Goal: Information Seeking & Learning: Learn about a topic

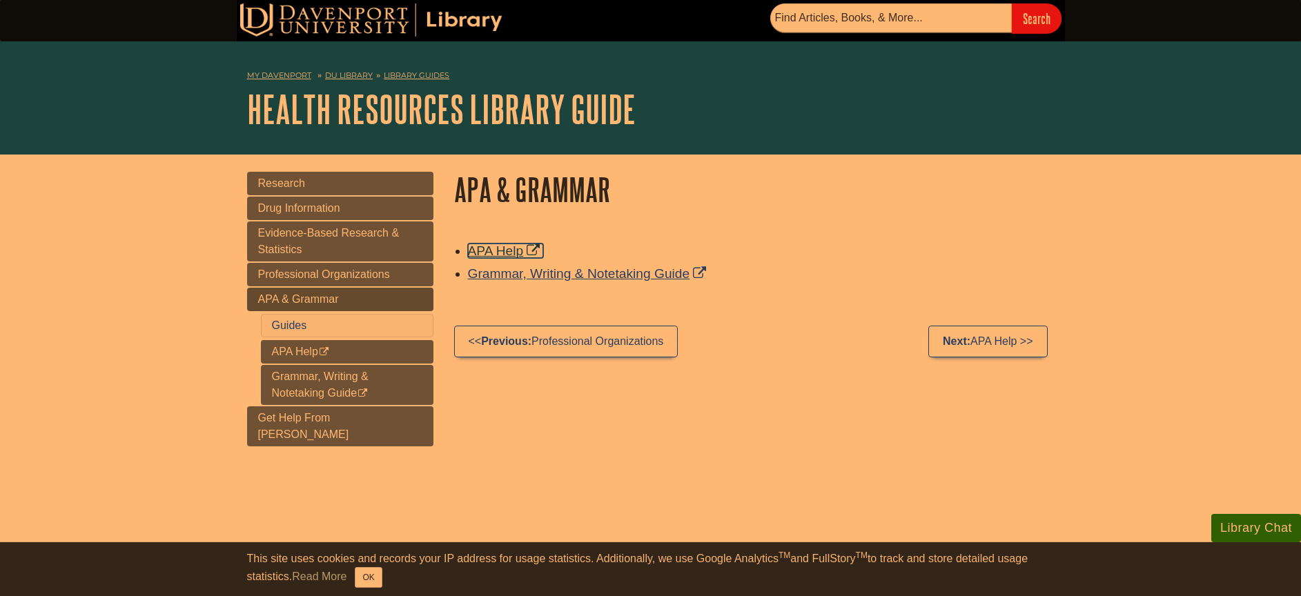
click at [509, 251] on link "APA Help" at bounding box center [506, 251] width 76 height 14
click at [643, 279] on link "Grammar, Writing & Notetaking Guide" at bounding box center [589, 273] width 242 height 14
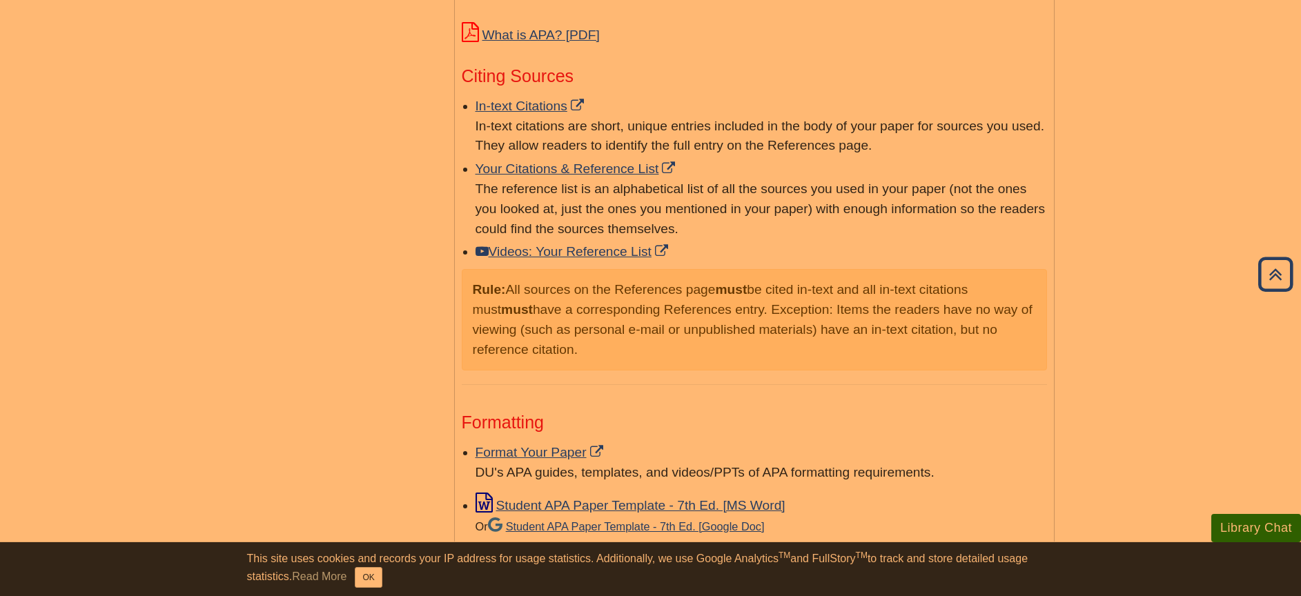
scroll to position [797, 0]
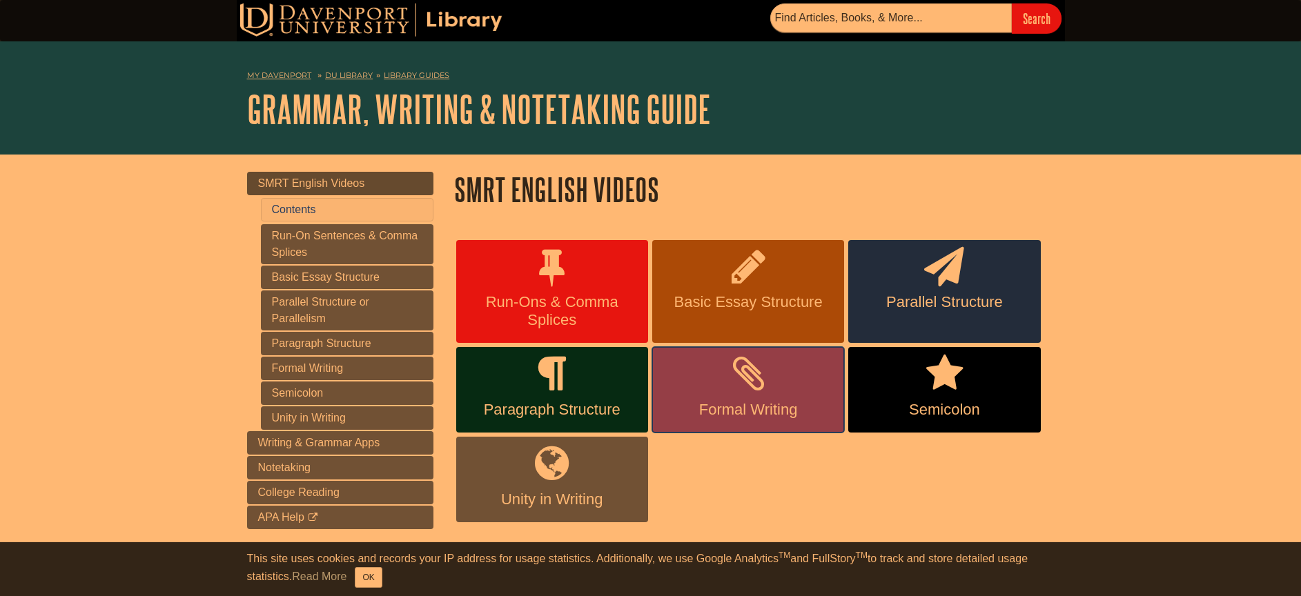
click at [751, 394] on icon at bounding box center [748, 374] width 31 height 40
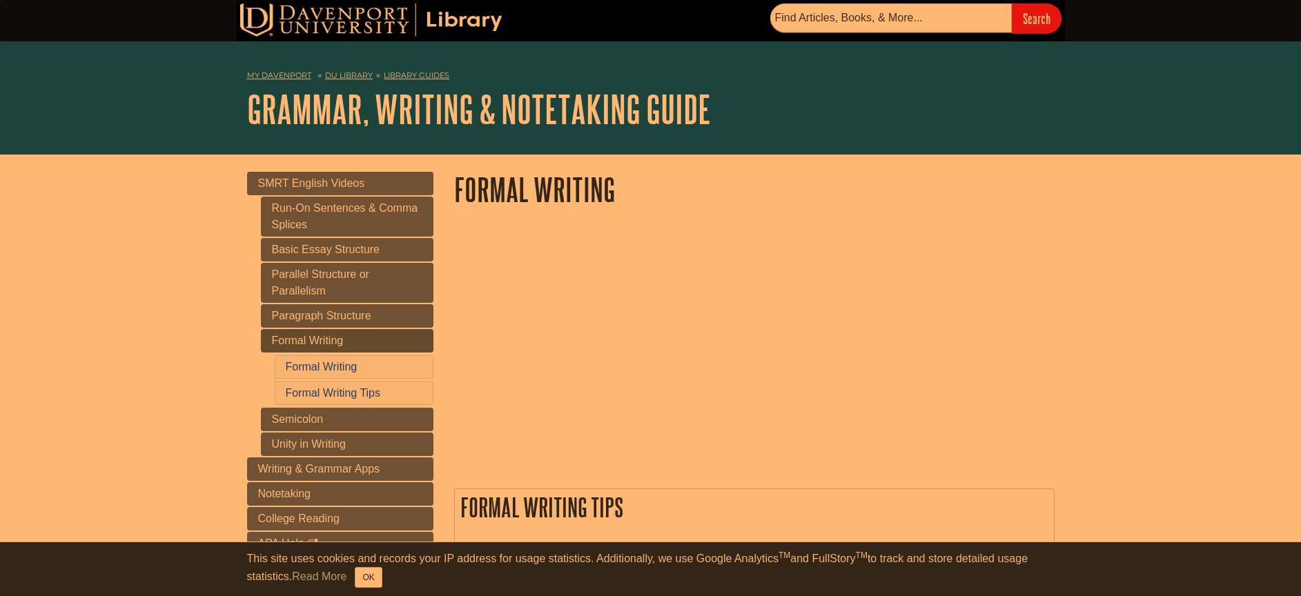
click at [871, 367] on div at bounding box center [754, 350] width 601 height 224
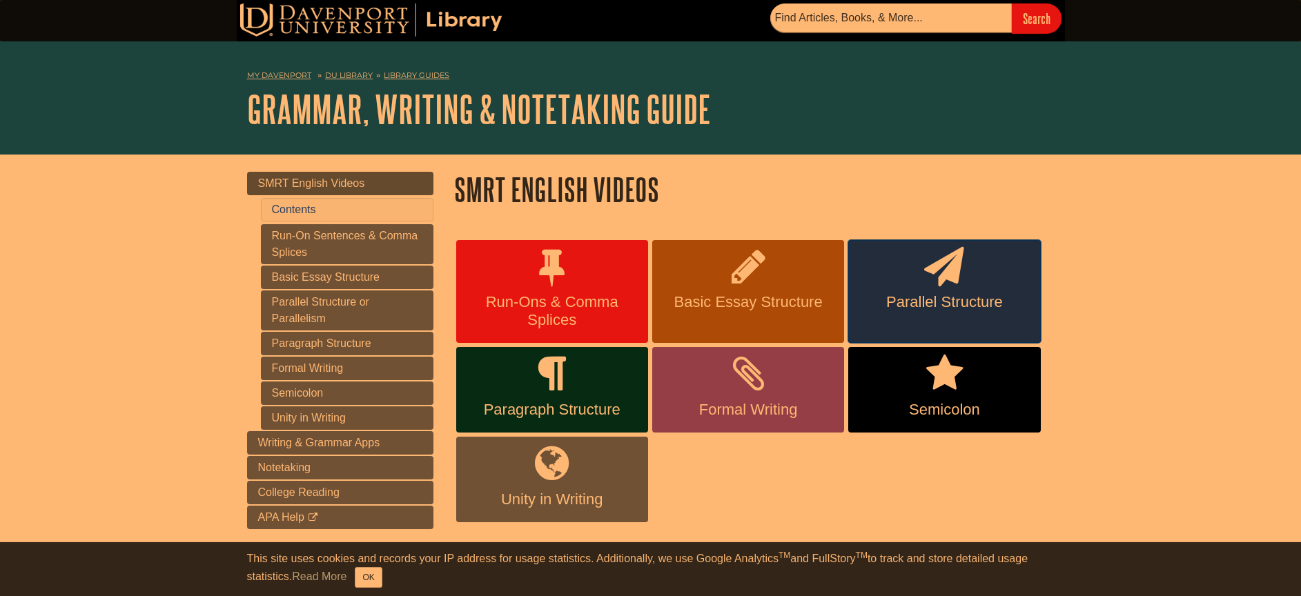
click at [935, 284] on icon at bounding box center [944, 267] width 40 height 40
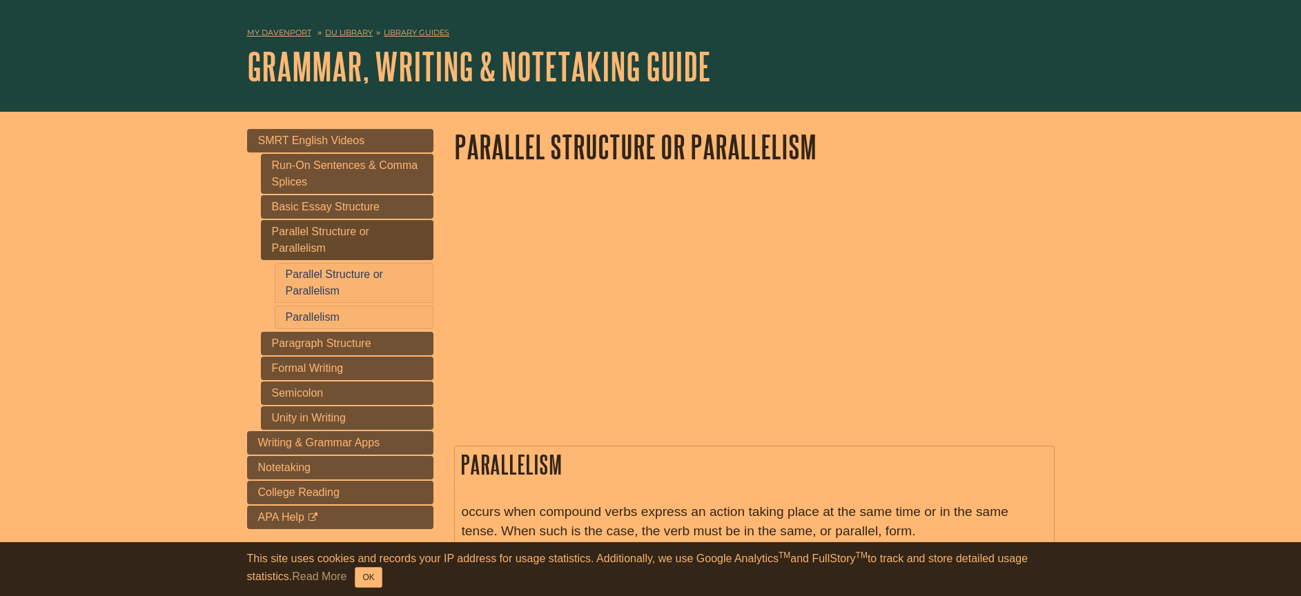
scroll to position [52, 0]
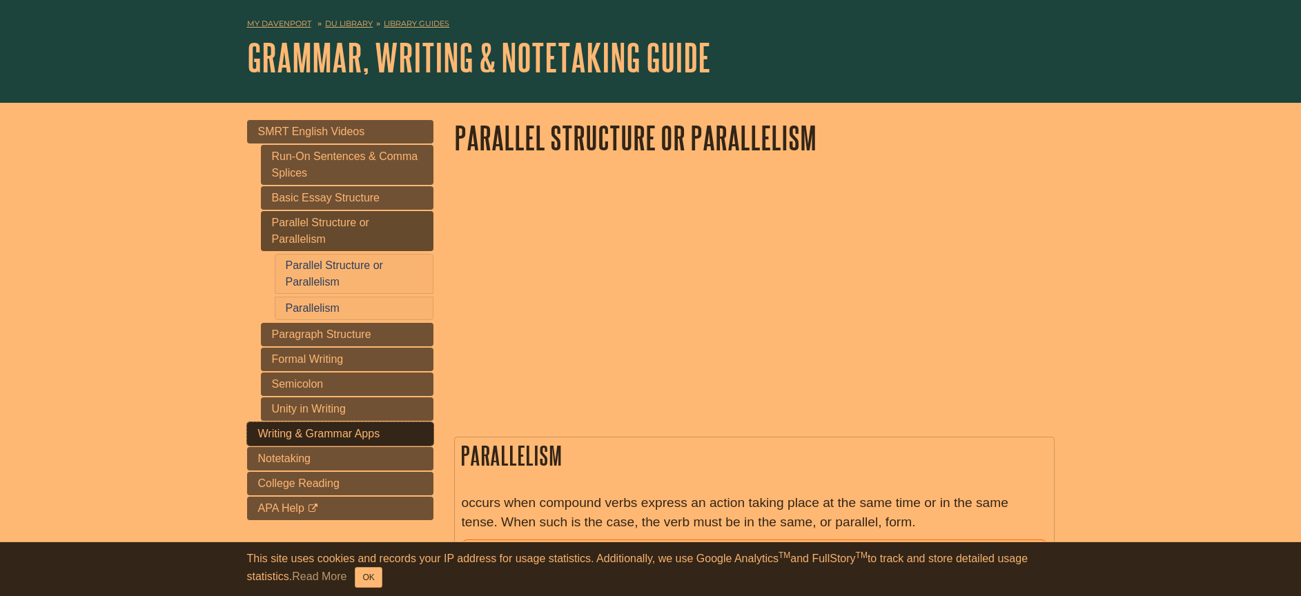
click at [394, 442] on link "Writing & Grammar Apps" at bounding box center [340, 433] width 186 height 23
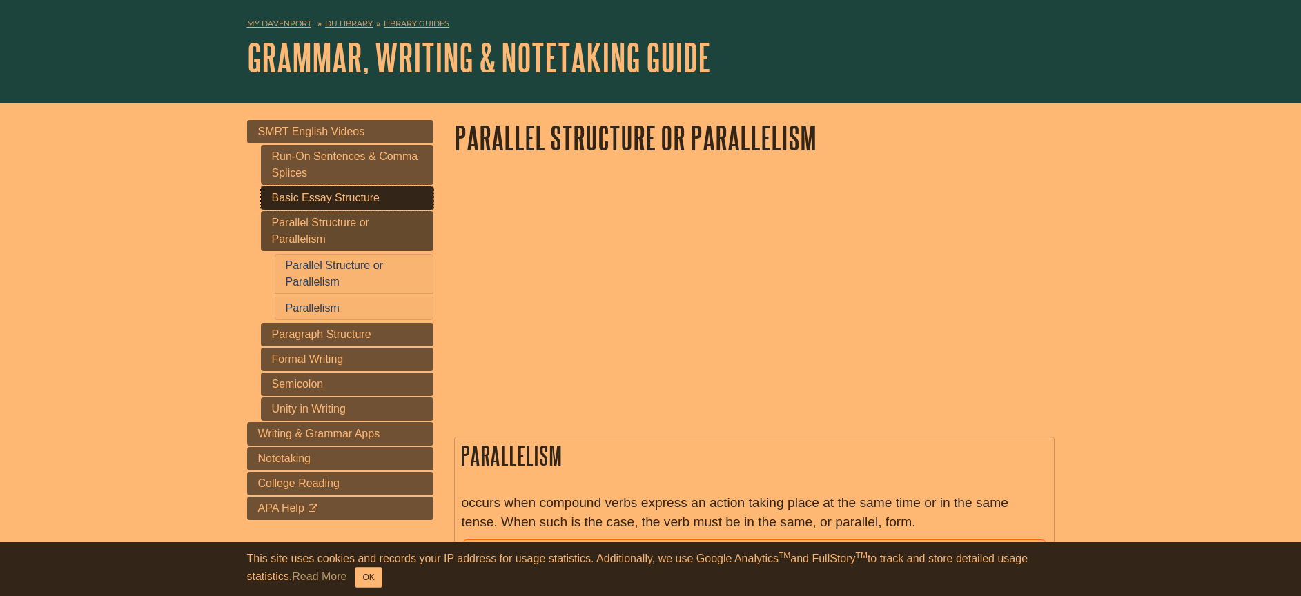
click at [376, 202] on link "Basic Essay Structure" at bounding box center [347, 197] width 173 height 23
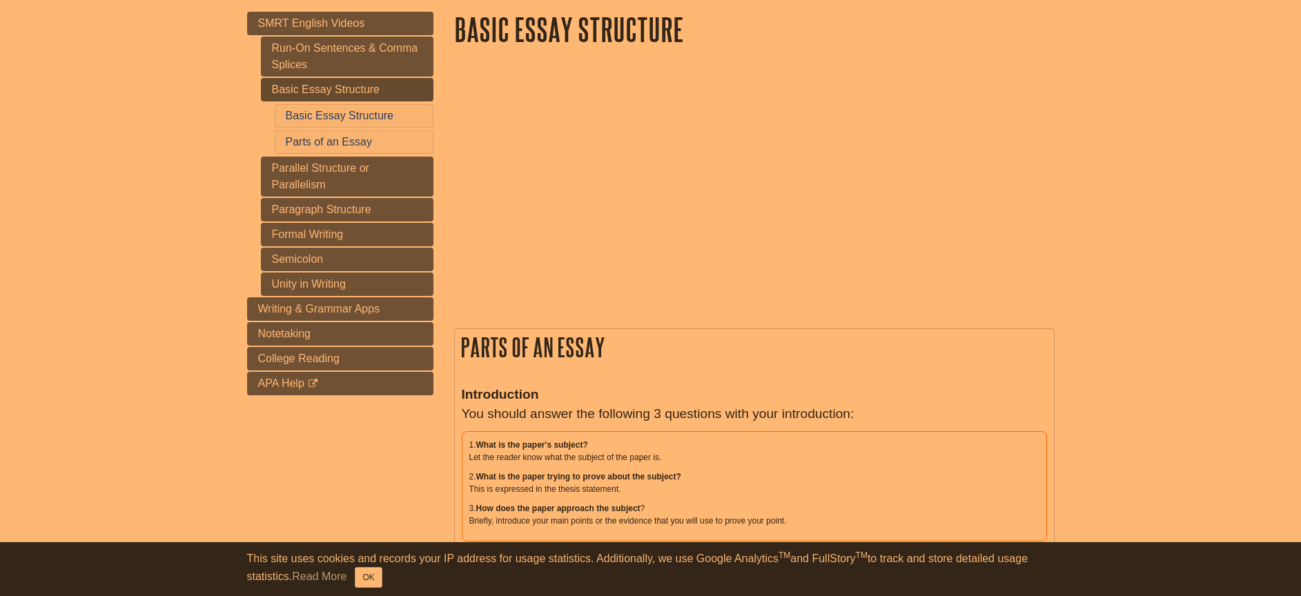
scroll to position [261, 0]
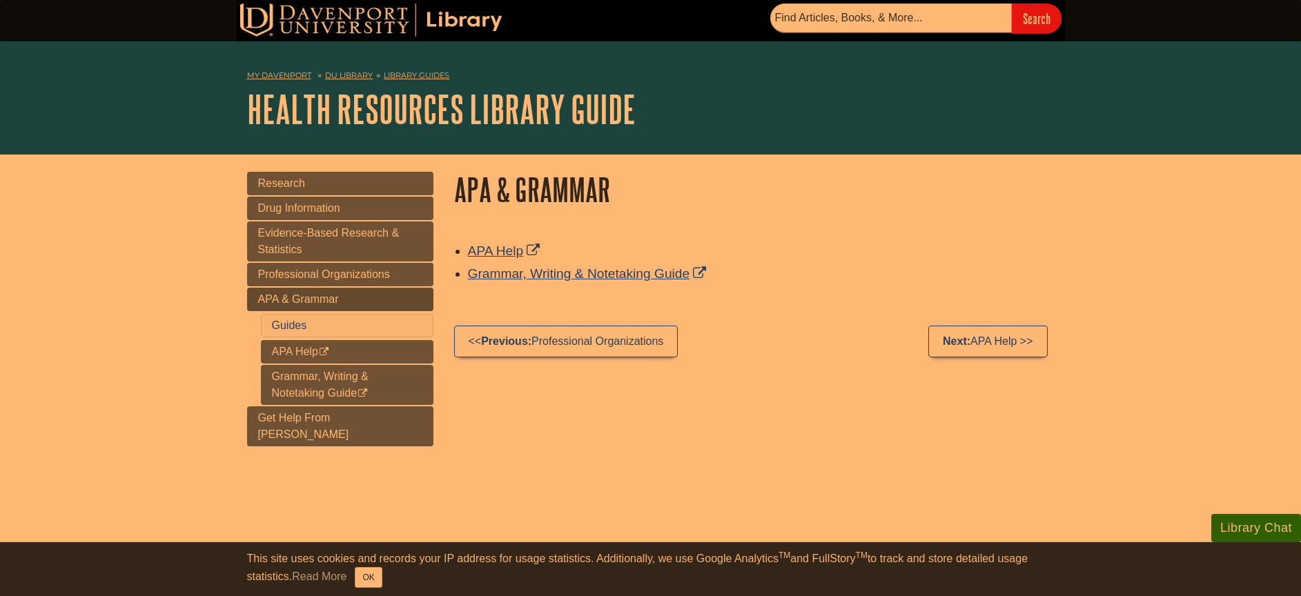
click at [964, 144] on div "My [PERSON_NAME][GEOGRAPHIC_DATA] Library Guides Health Resources Library Guide…" at bounding box center [650, 97] width 1301 height 113
click at [977, 79] on nav "My Davenport DU Library Library Guides Health Resources Library Guide APA & Gra…" at bounding box center [651, 77] width 808 height 22
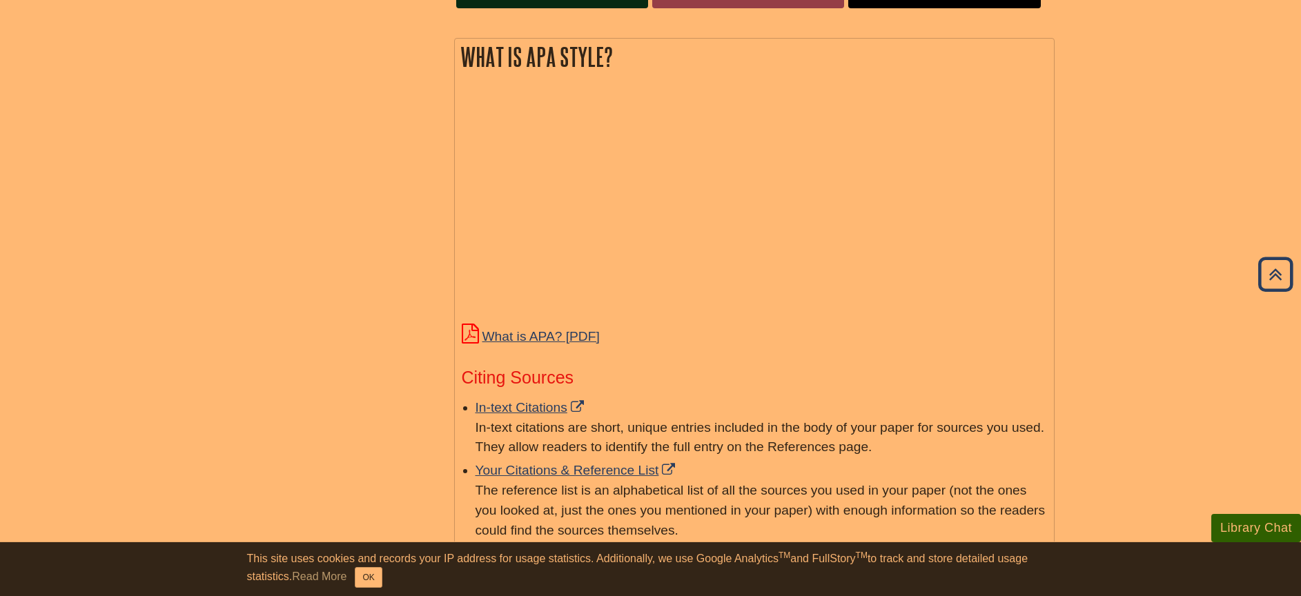
scroll to position [479, 0]
